Goal: Communication & Community: Participate in discussion

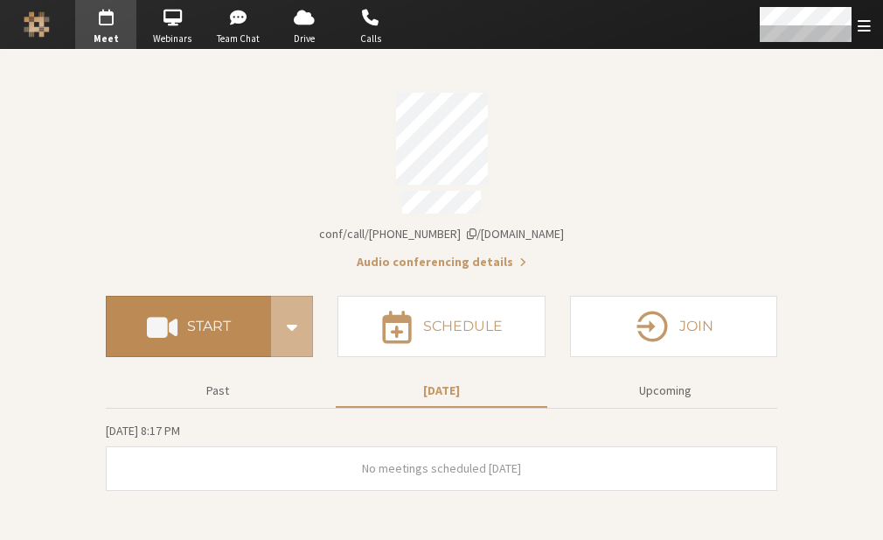
click at [221, 319] on h4 "Start" at bounding box center [209, 326] width 44 height 14
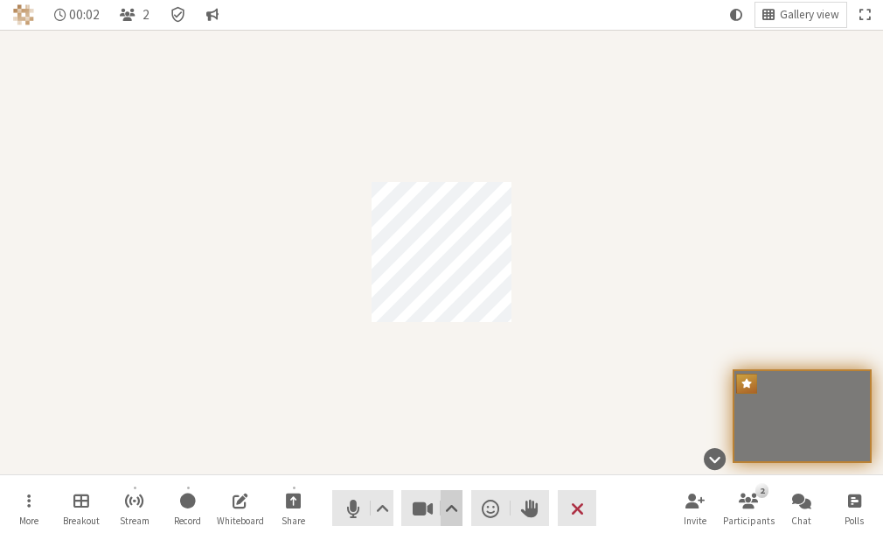
click at [450, 503] on span "Video setting" at bounding box center [451, 508] width 13 height 24
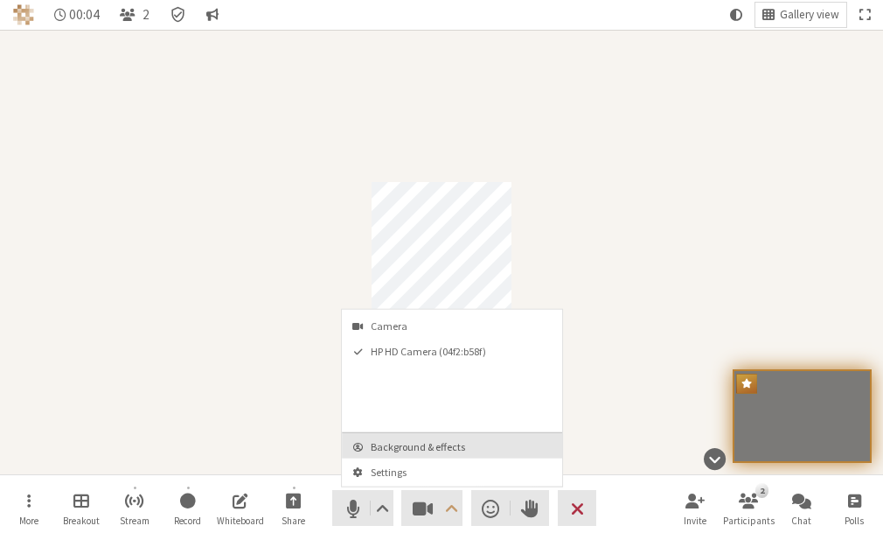
click at [448, 444] on span "Background & effects" at bounding box center [463, 446] width 184 height 11
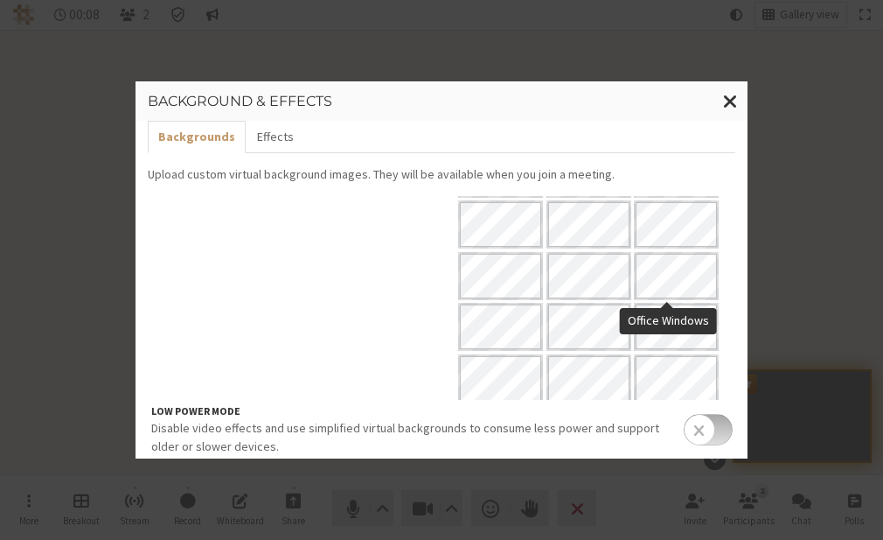
scroll to position [203, 0]
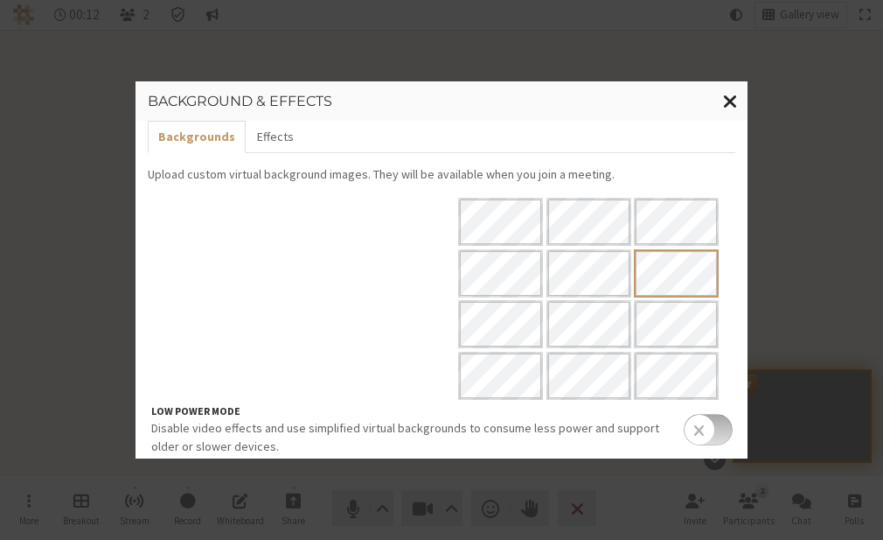
click at [722, 101] on button "Close modal" at bounding box center [731, 101] width 34 height 40
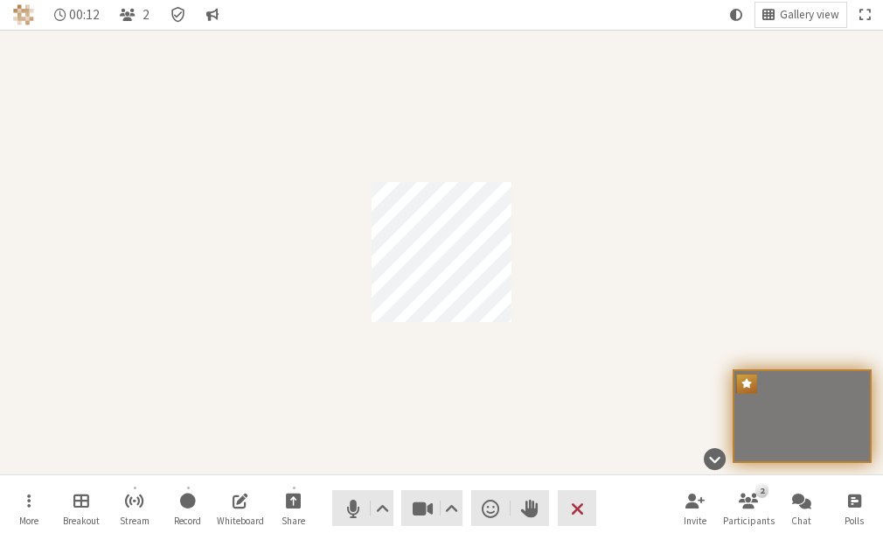
click at [726, 101] on div "Participant" at bounding box center [441, 252] width 883 height 444
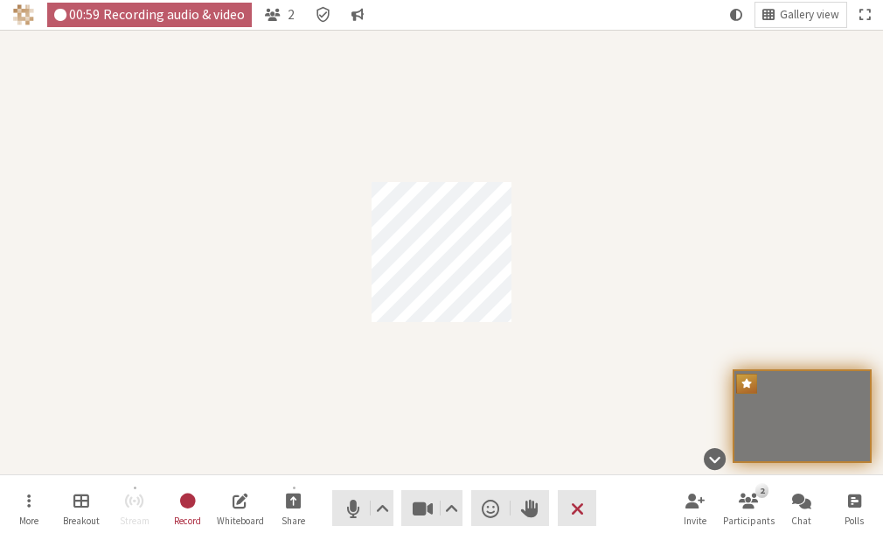
click at [330, 248] on div "Participant" at bounding box center [441, 252] width 883 height 444
click at [346, 509] on span "Mute (Alt+A)" at bounding box center [353, 508] width 24 height 24
click at [295, 510] on span "Start sharing" at bounding box center [294, 500] width 16 height 20
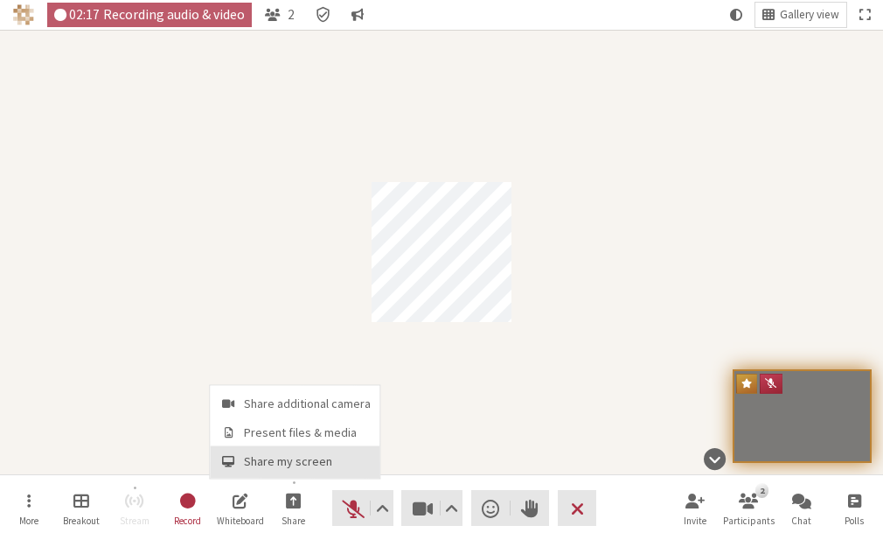
click at [303, 460] on span "Share my screen" at bounding box center [307, 461] width 127 height 13
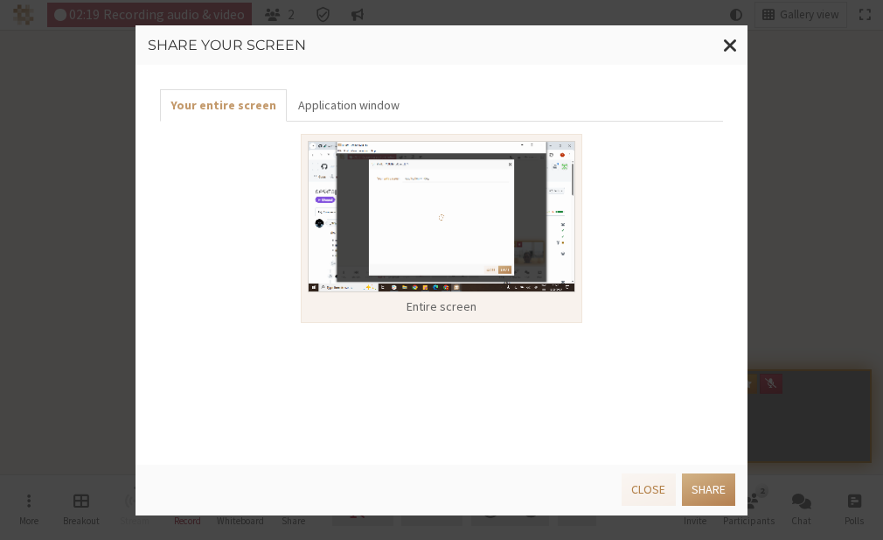
click at [387, 243] on img at bounding box center [442, 216] width 268 height 151
click at [525, 317] on div "Entire screen" at bounding box center [442, 228] width 282 height 189
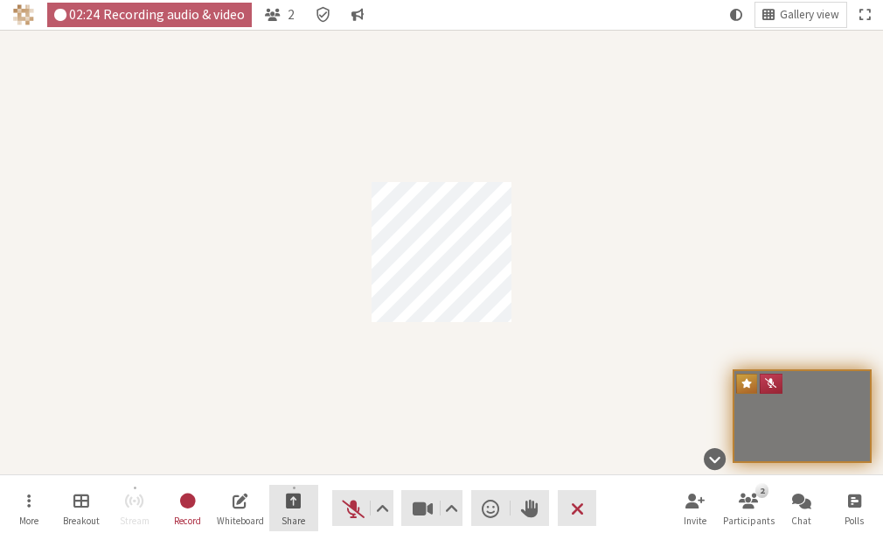
click at [304, 505] on button "Share" at bounding box center [293, 508] width 49 height 47
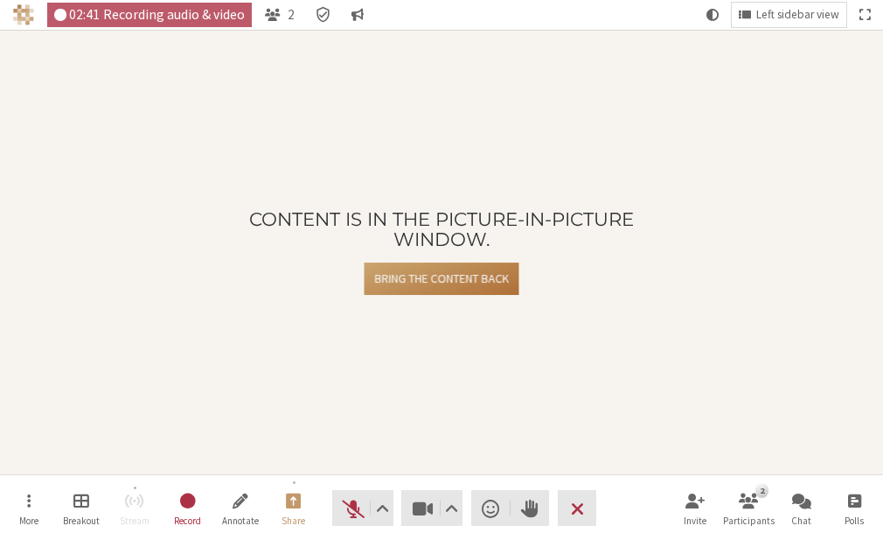
click at [457, 280] on button "Bring the content back" at bounding box center [442, 278] width 154 height 32
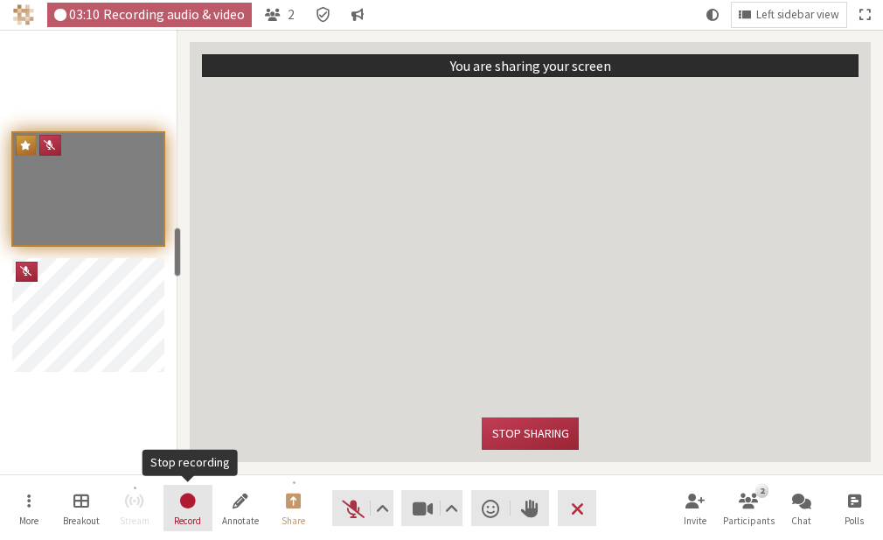
click at [176, 502] on button "Record" at bounding box center [188, 508] width 49 height 47
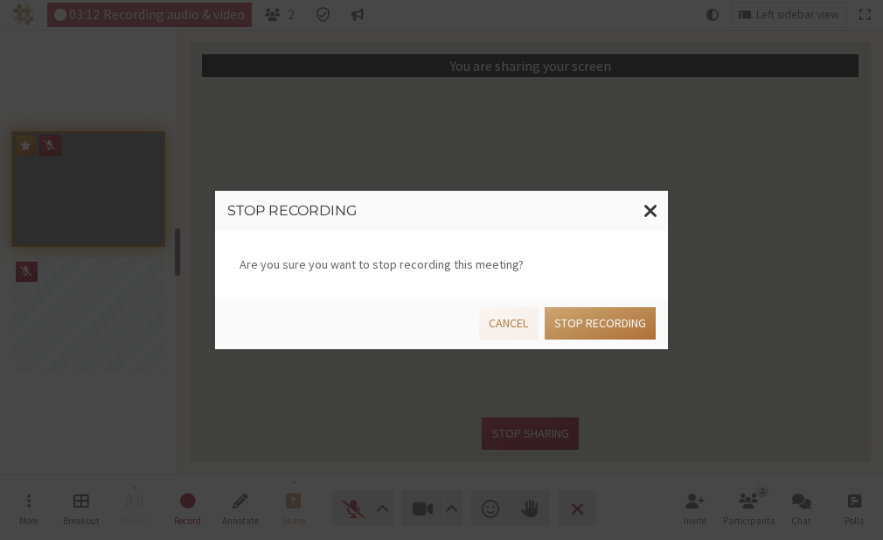
click at [584, 325] on button "Stop recording" at bounding box center [600, 323] width 111 height 32
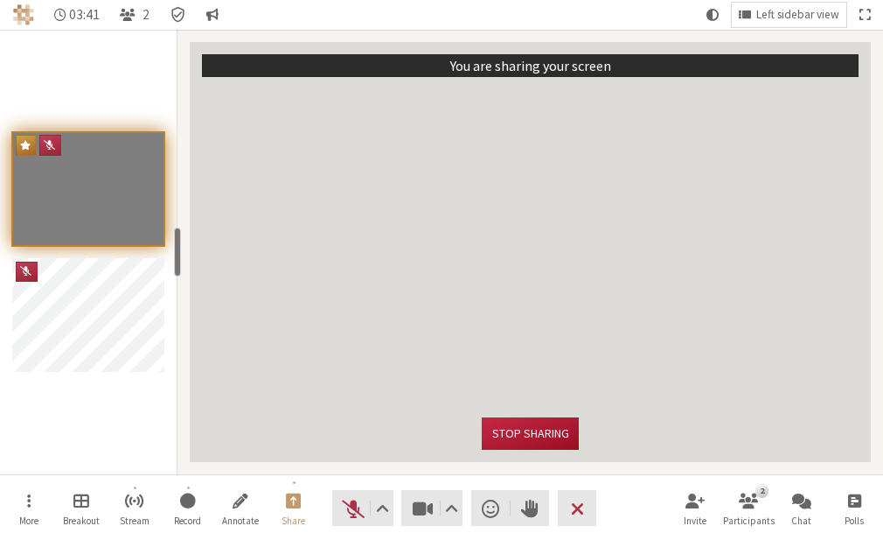
click at [492, 436] on button "Stop sharing" at bounding box center [530, 433] width 96 height 32
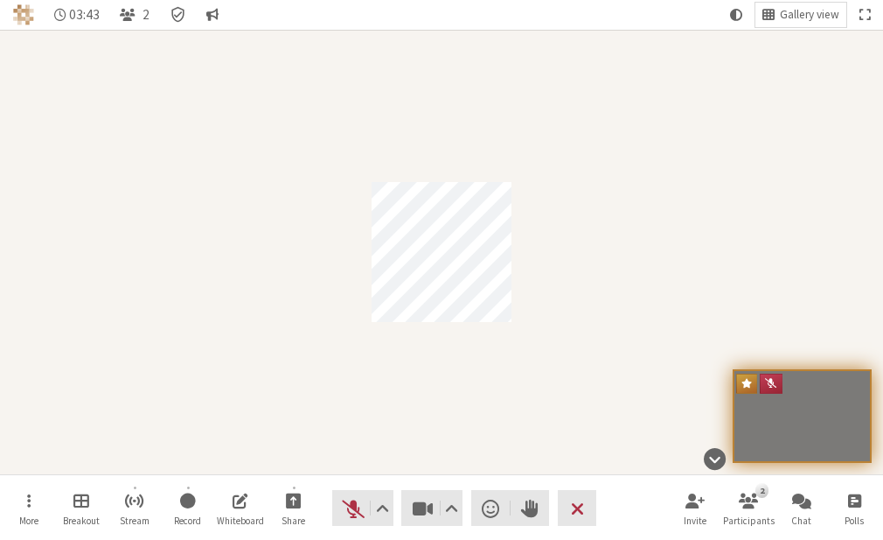
click at [492, 436] on div "Participant" at bounding box center [441, 252] width 883 height 444
click at [280, 506] on button "Share" at bounding box center [293, 508] width 49 height 47
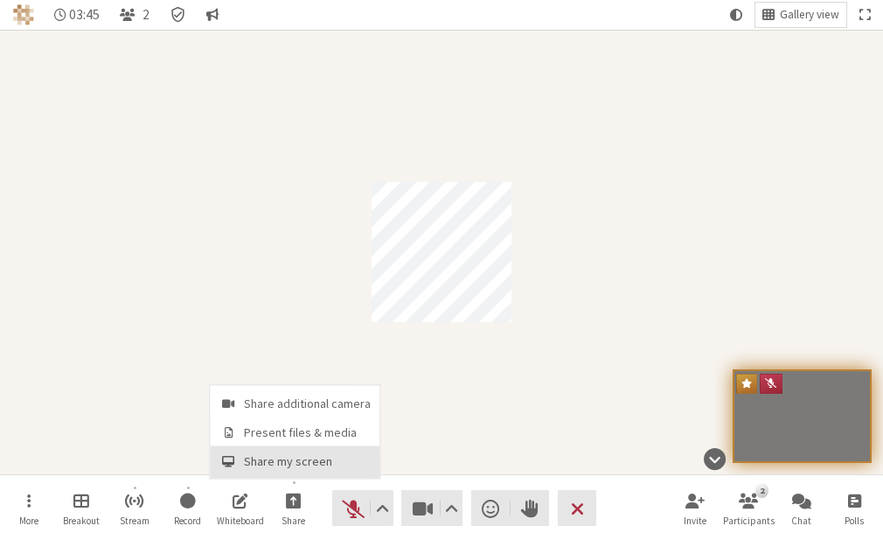
click at [276, 460] on span "Share my screen" at bounding box center [307, 461] width 127 height 13
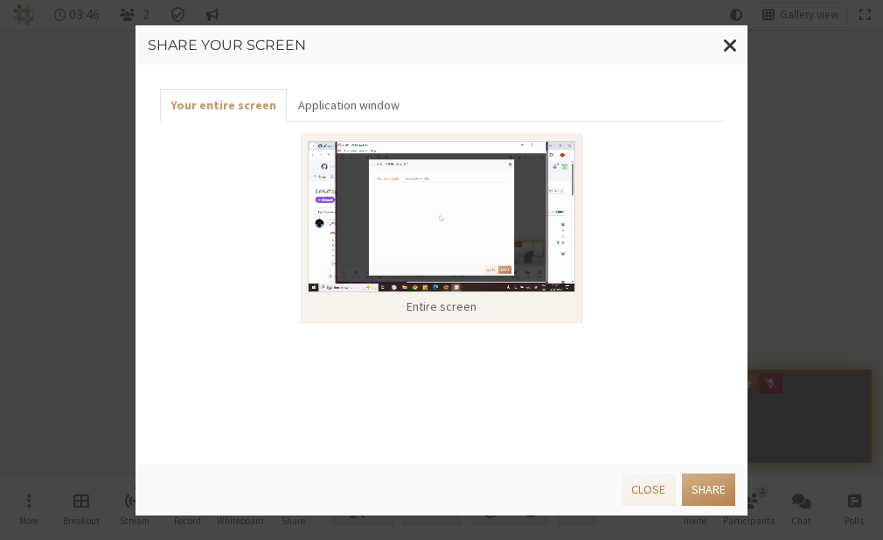
click at [386, 199] on img at bounding box center [442, 216] width 268 height 151
click at [506, 263] on img at bounding box center [442, 216] width 268 height 151
click at [712, 490] on button "Share" at bounding box center [708, 489] width 53 height 32
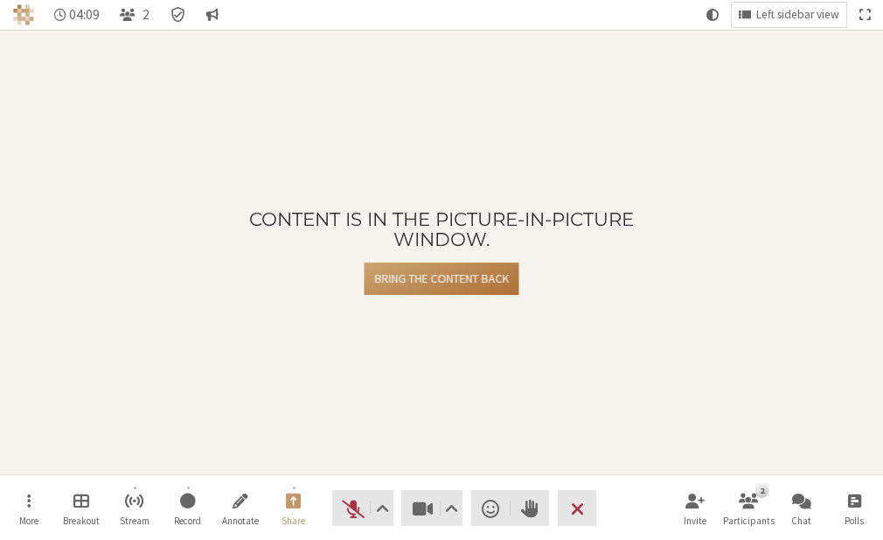
click at [450, 280] on button "Bring the content back" at bounding box center [442, 278] width 154 height 32
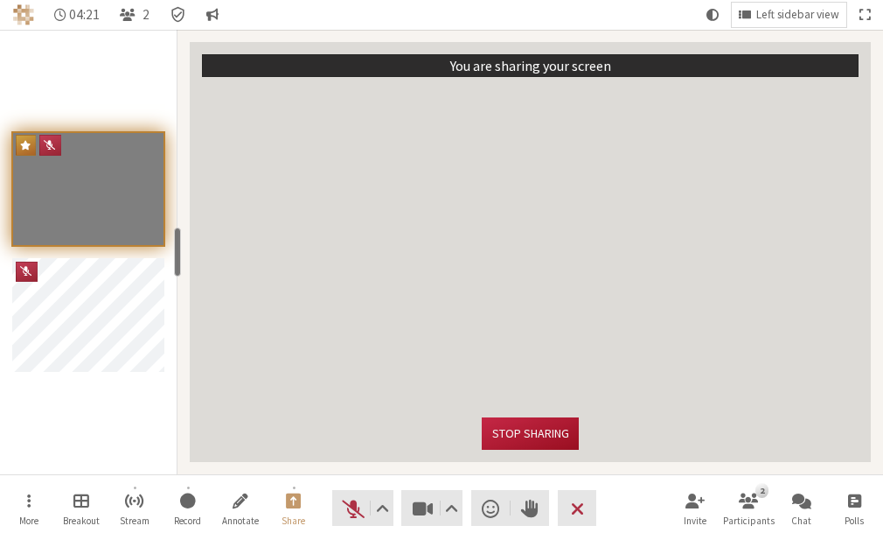
click at [539, 436] on button "Stop sharing" at bounding box center [530, 433] width 96 height 32
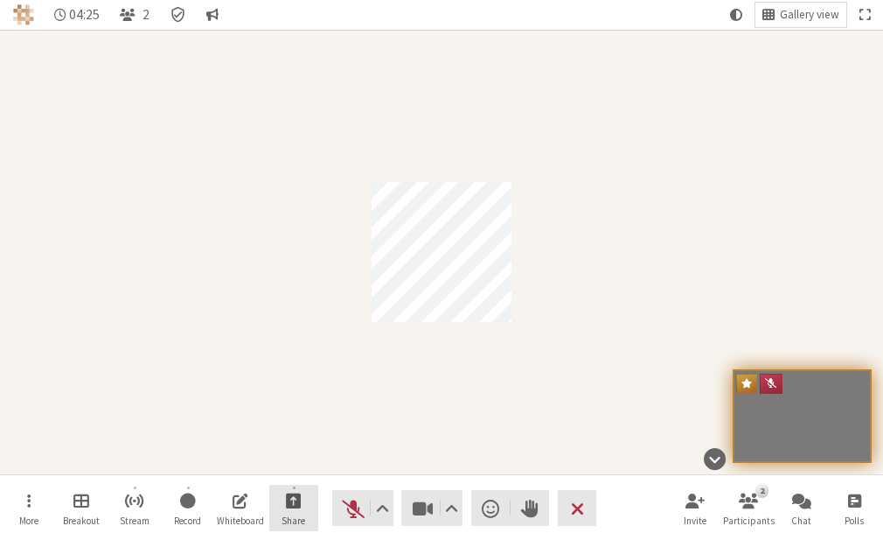
click at [297, 501] on span "Start sharing" at bounding box center [294, 500] width 16 height 20
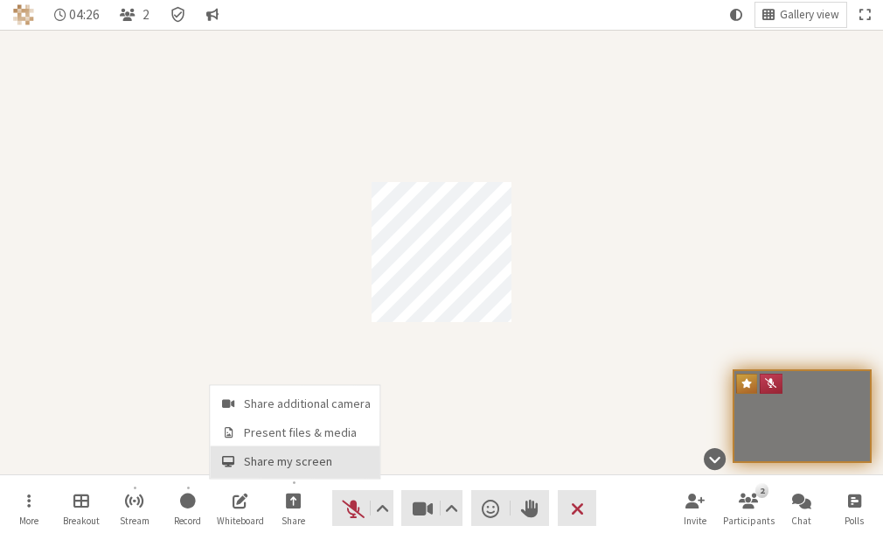
click at [287, 450] on button "Share my screen" at bounding box center [295, 461] width 170 height 31
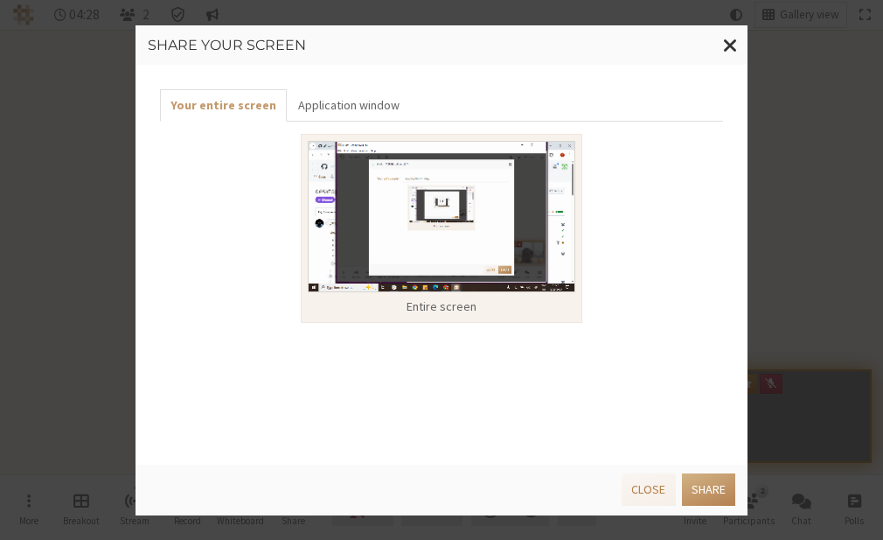
click at [464, 287] on img at bounding box center [442, 216] width 268 height 151
click at [709, 486] on button "Share" at bounding box center [708, 489] width 53 height 32
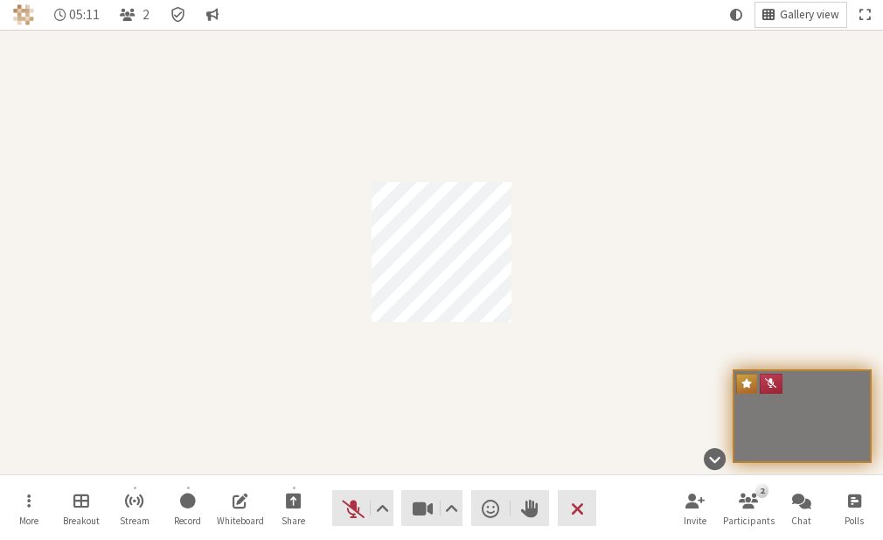
click at [791, 12] on span "Gallery view" at bounding box center [809, 15] width 59 height 13
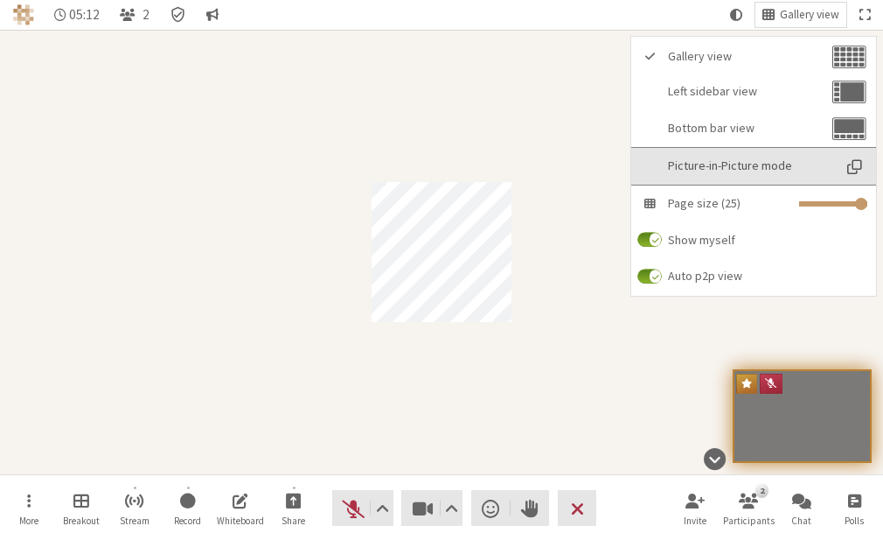
click at [722, 171] on span "Picture-in-Picture mode" at bounding box center [750, 165] width 164 height 13
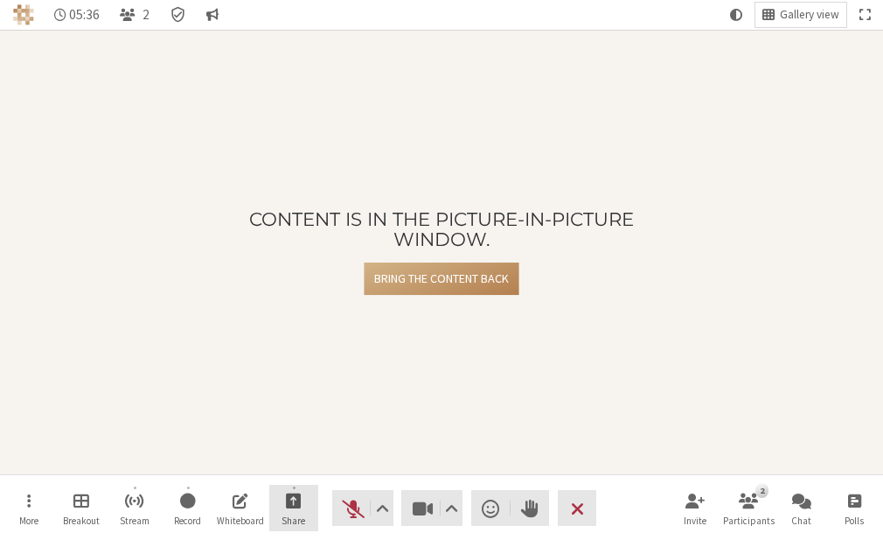
click at [282, 499] on button "Share" at bounding box center [293, 508] width 49 height 47
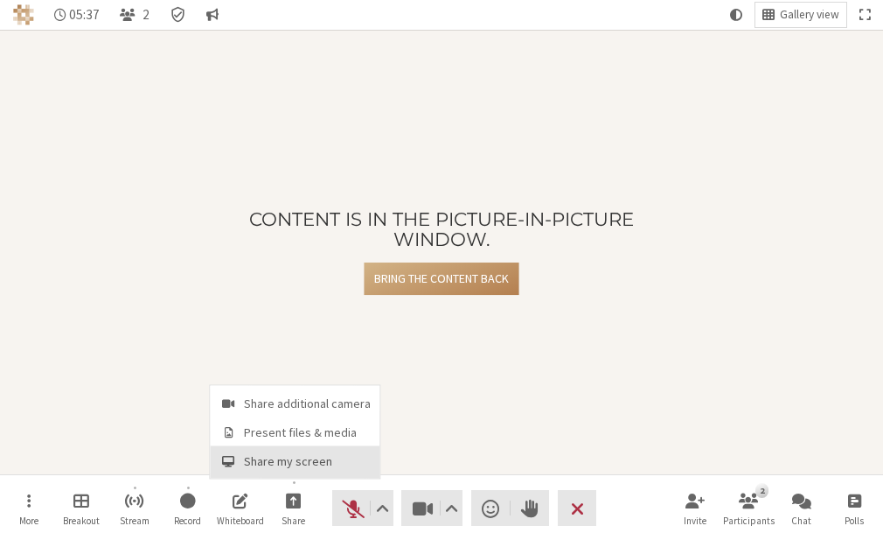
click at [282, 466] on span "Share my screen" at bounding box center [307, 461] width 127 height 13
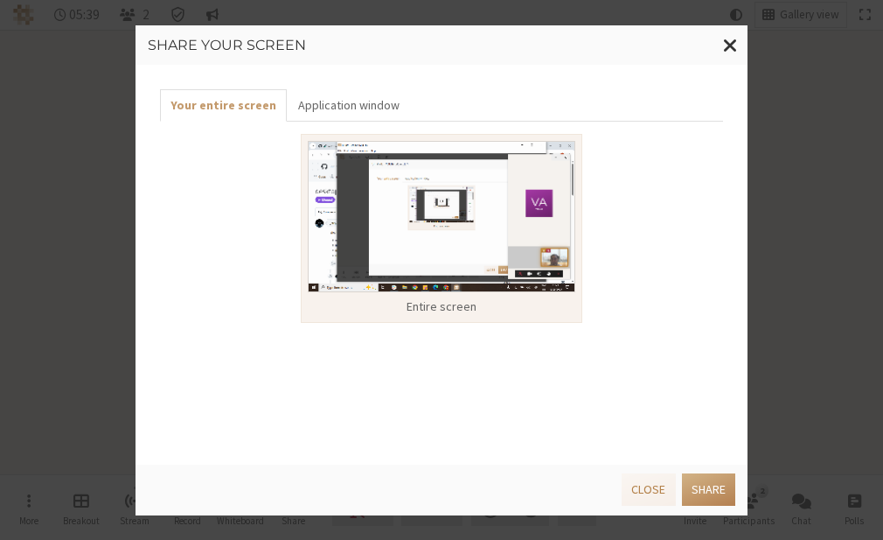
click at [416, 271] on img at bounding box center [442, 216] width 268 height 151
click at [702, 488] on button "Share" at bounding box center [708, 489] width 53 height 32
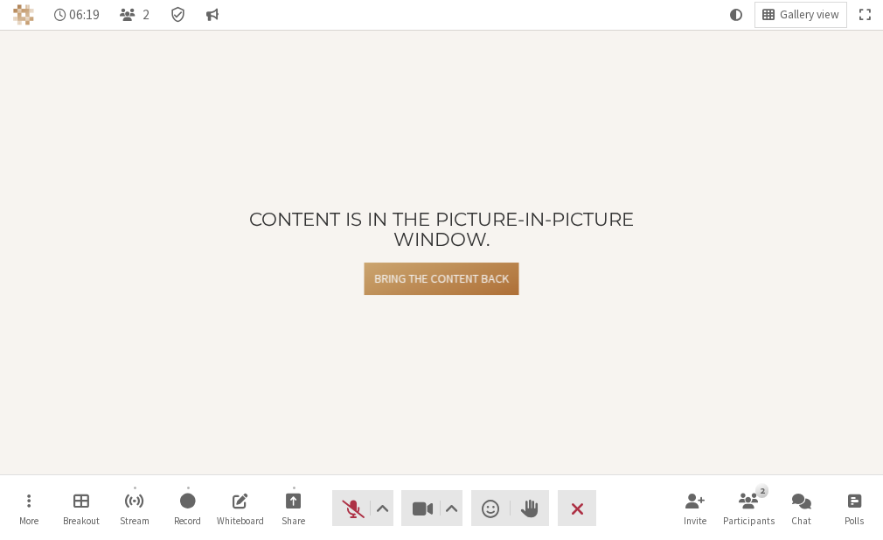
click at [457, 282] on button "Bring the content back" at bounding box center [442, 278] width 154 height 32
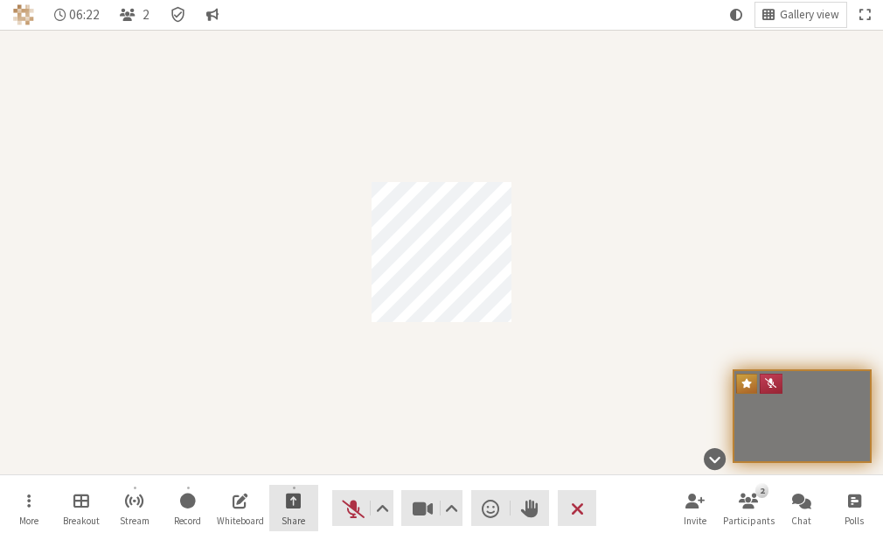
click at [297, 511] on button "Share" at bounding box center [293, 508] width 49 height 47
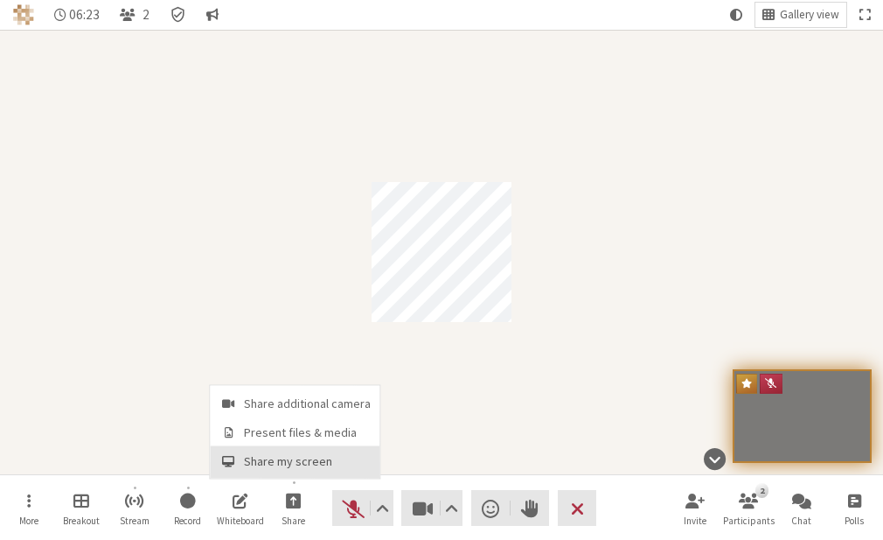
click at [293, 458] on span "Share my screen" at bounding box center [307, 461] width 127 height 13
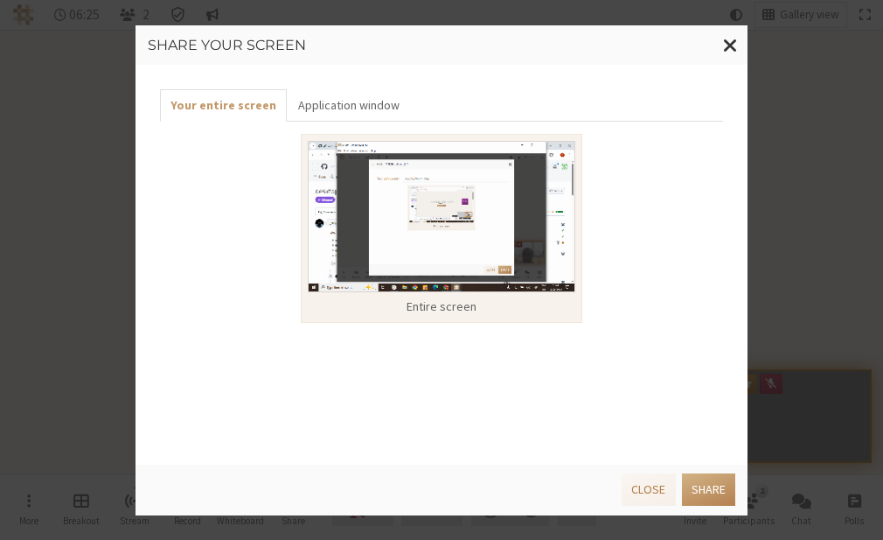
click at [445, 235] on img at bounding box center [442, 216] width 268 height 151
click at [702, 474] on button "Share" at bounding box center [708, 489] width 53 height 32
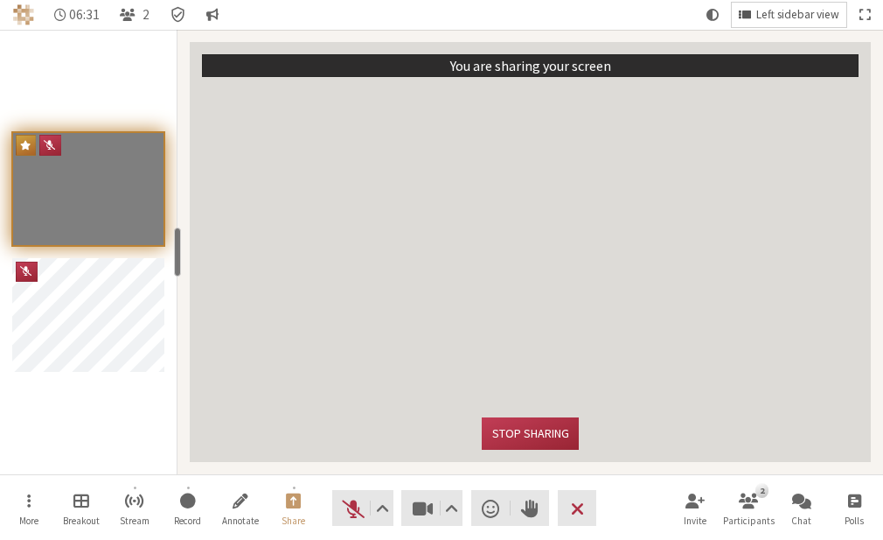
click at [768, 22] on button "Left sidebar view" at bounding box center [789, 15] width 115 height 24
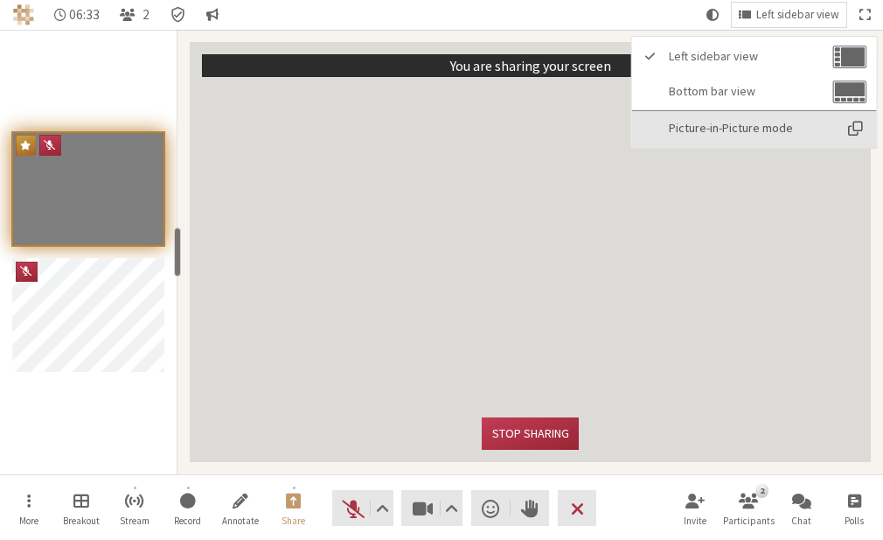
click at [751, 129] on span "Picture-in-Picture mode" at bounding box center [751, 128] width 164 height 13
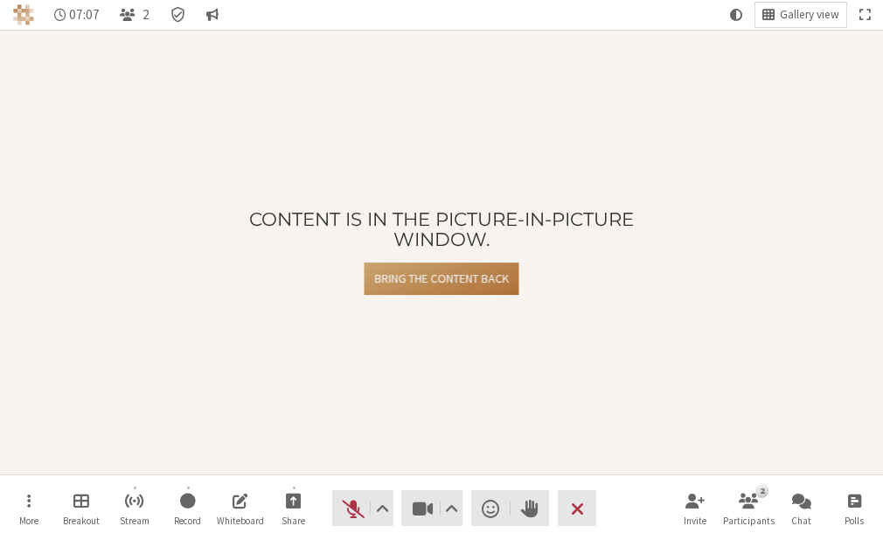
click at [471, 268] on button "Bring the content back" at bounding box center [442, 278] width 154 height 32
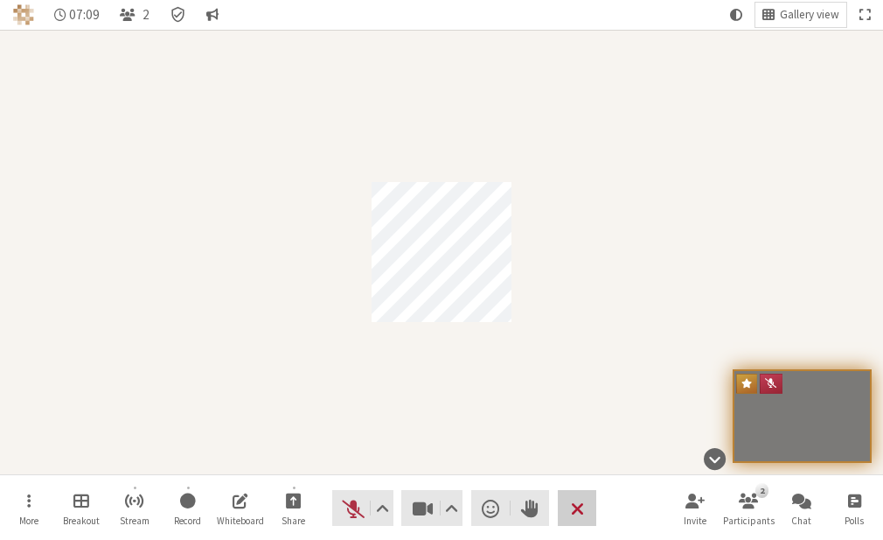
click at [573, 513] on span "End or leave meeting" at bounding box center [577, 508] width 13 height 24
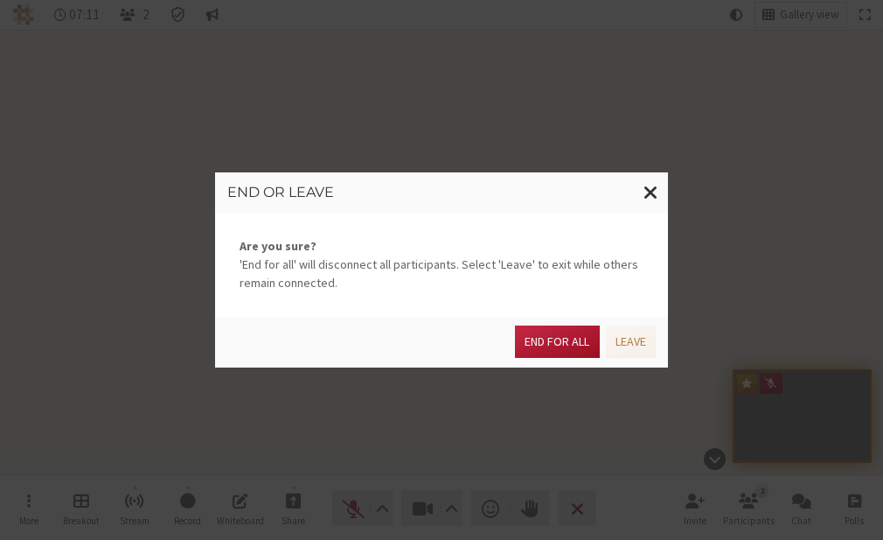
click at [560, 344] on button "End for all" at bounding box center [557, 341] width 84 height 32
